Goal: Information Seeking & Learning: Find specific fact

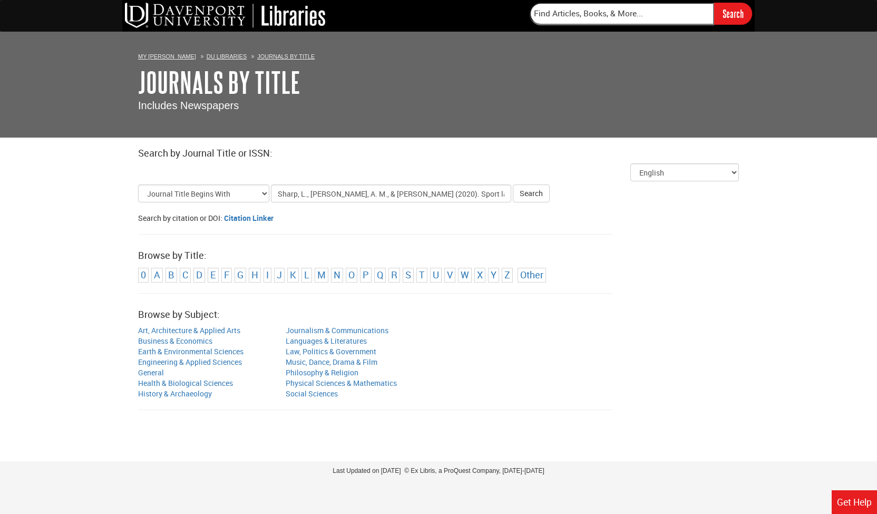
scroll to position [0, 56]
type input "Sharp, L., [PERSON_NAME], A. M., & [PERSON_NAME] (2020). Sport law: A manageria…"
click at [513, 185] on button "Search" at bounding box center [531, 194] width 37 height 18
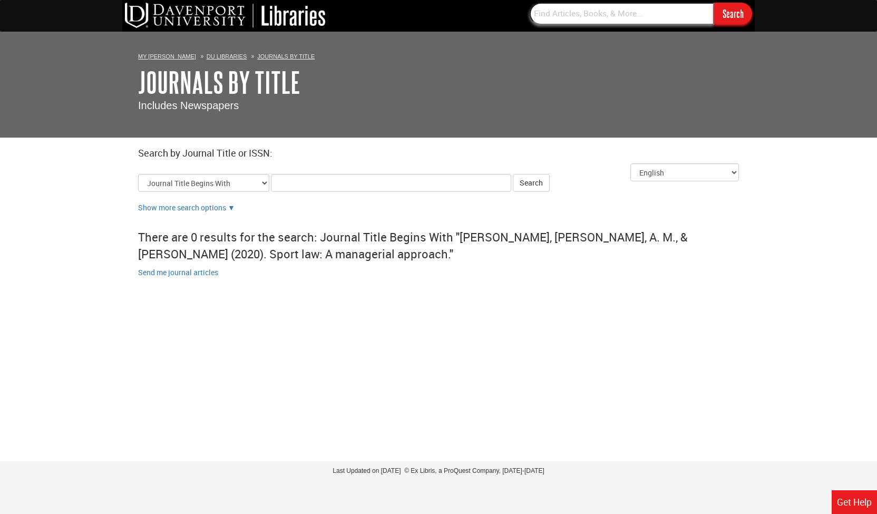
click at [607, 20] on input "text" at bounding box center [622, 14] width 185 height 22
paste input "Sharp, L., [PERSON_NAME], A. M., & [PERSON_NAME] (2020). Sport law: A manageria…"
type input "Sharp, L., [PERSON_NAME], A. M., & [PERSON_NAME] (2020). Sport law: A manageria…"
click at [714, 3] on input "Search" at bounding box center [733, 14] width 38 height 22
